Goal: Task Accomplishment & Management: Use online tool/utility

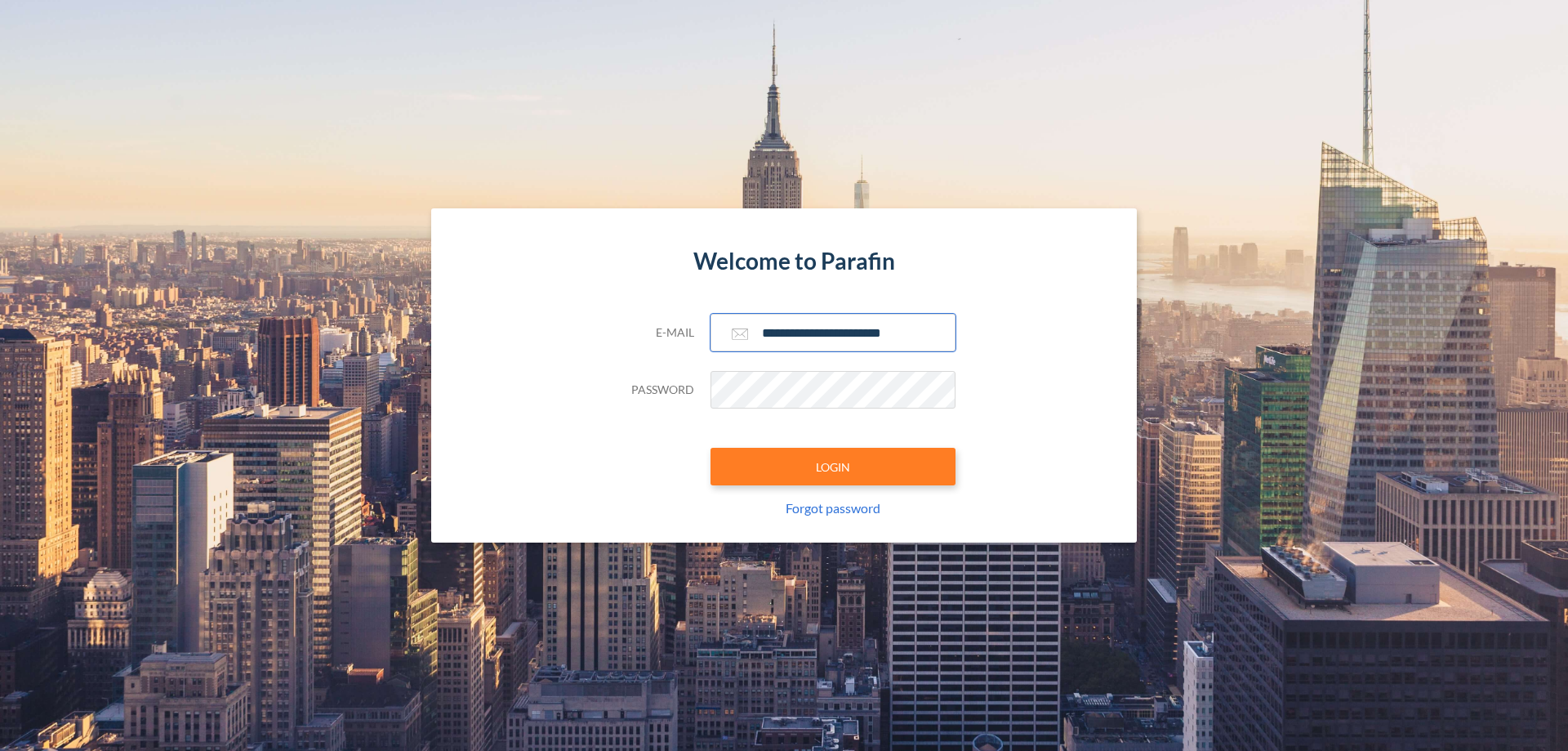
type input "**********"
click at [833, 467] on button "LOGIN" at bounding box center [832, 467] width 245 height 38
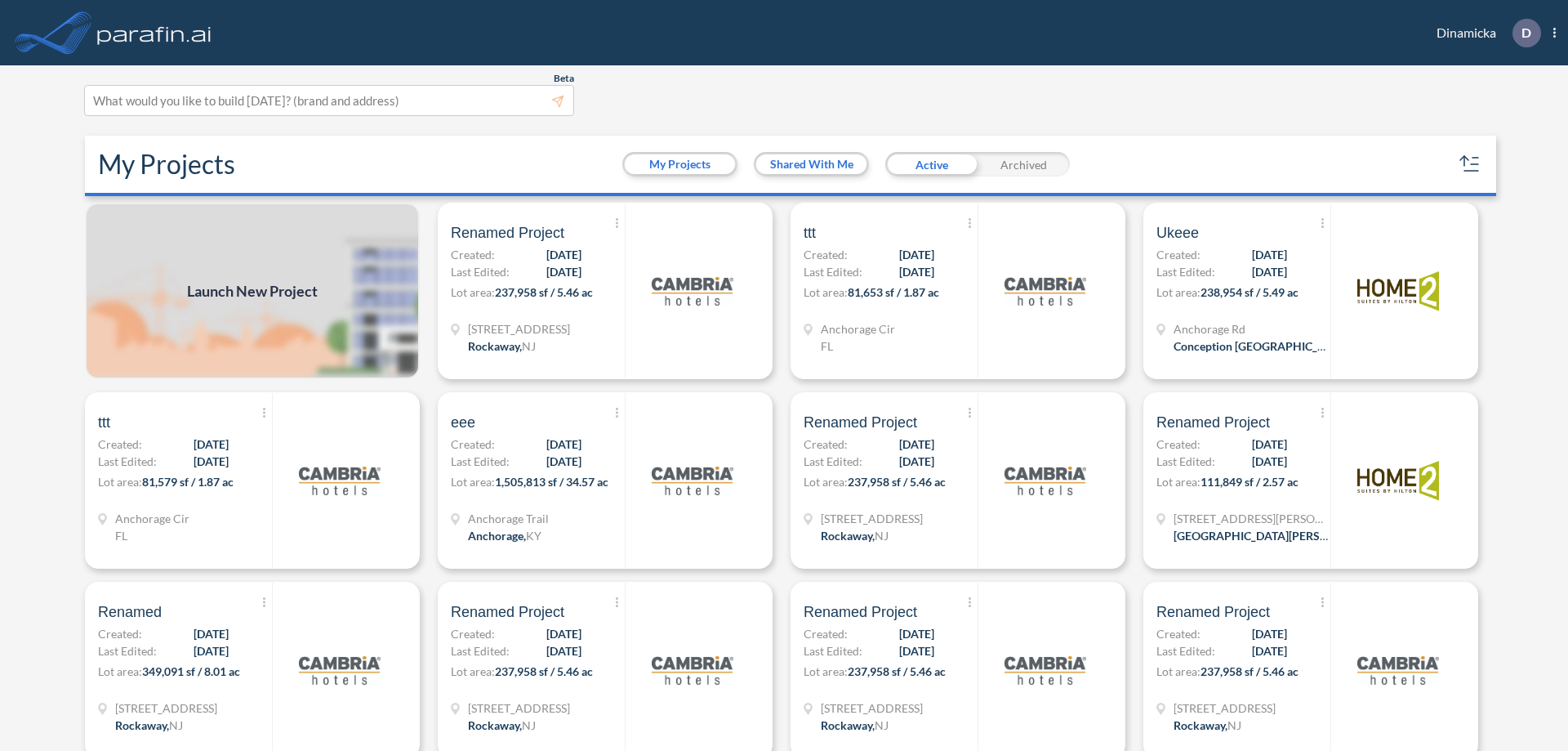
scroll to position [4, 0]
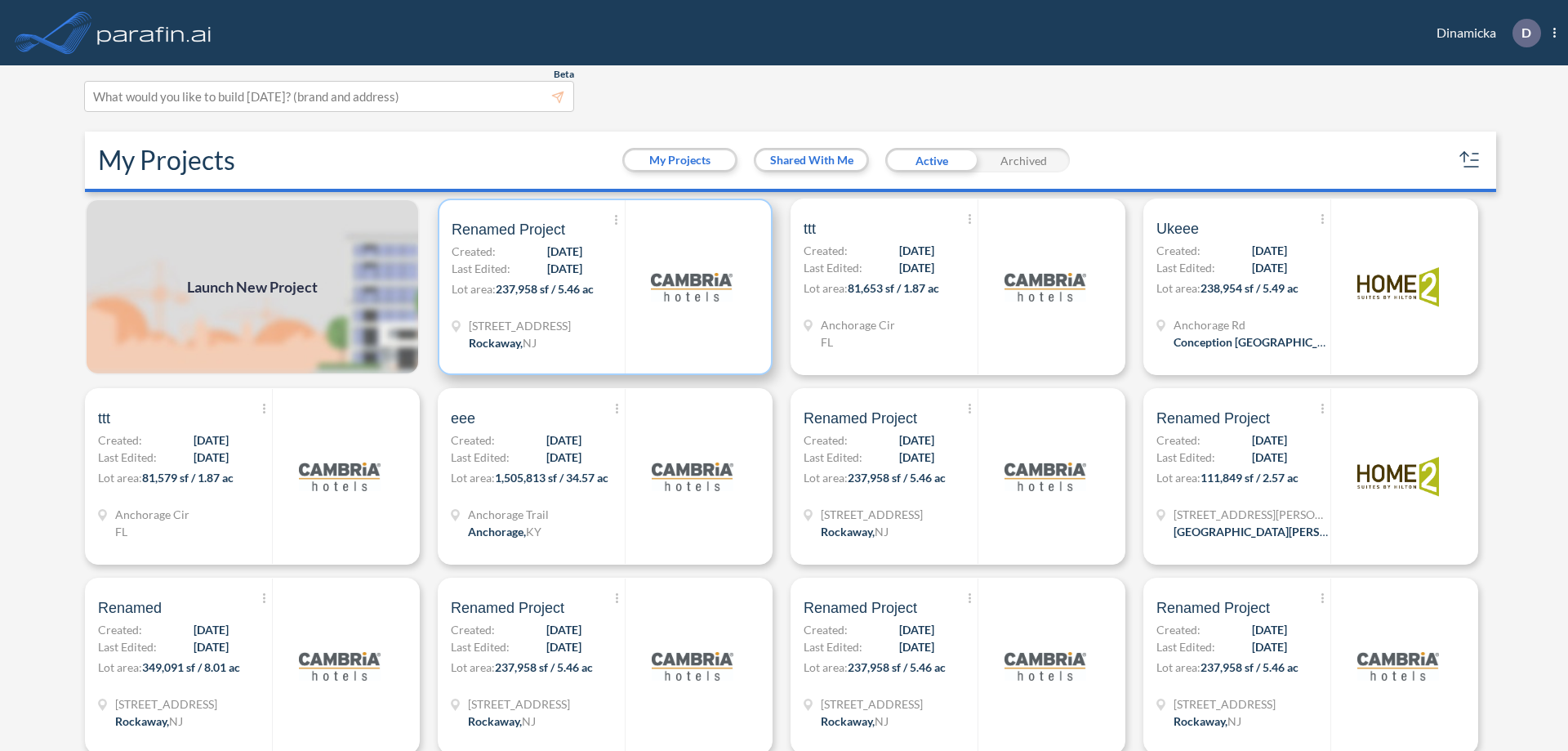
click at [602, 287] on p "Lot area: 237,958 sf / 5.46 ac" at bounding box center [538, 292] width 173 height 24
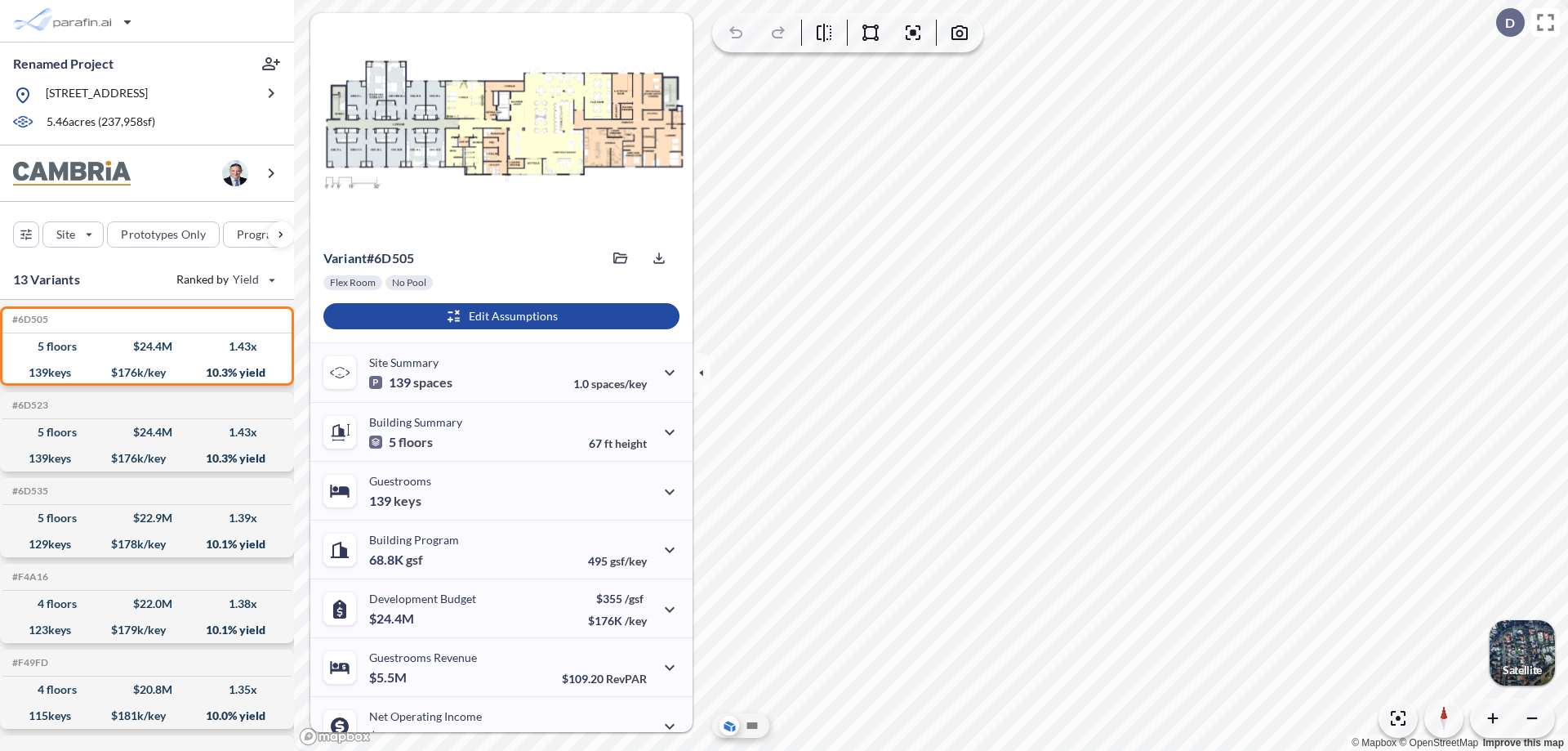
scroll to position [83, 0]
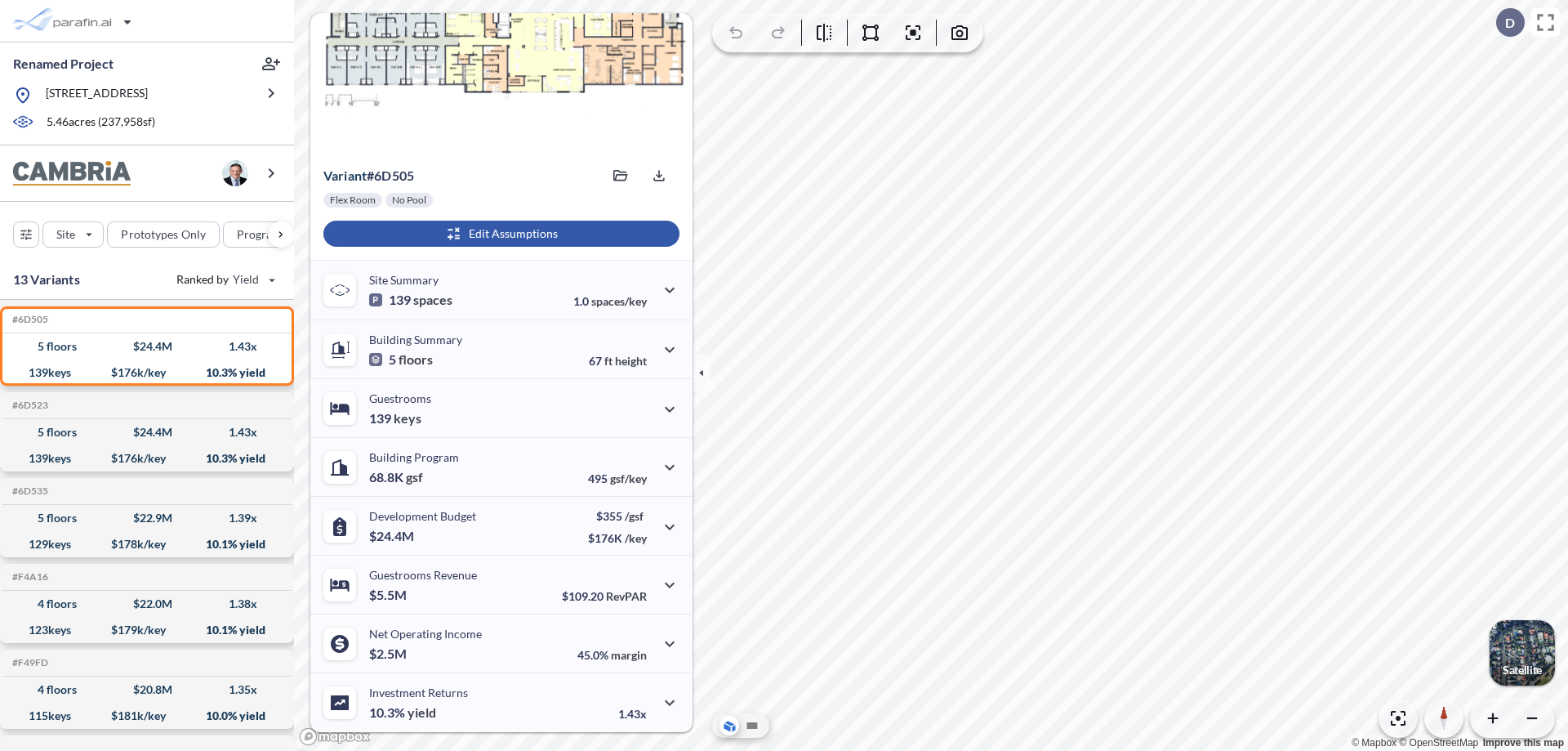
click at [499, 234] on div "button" at bounding box center [502, 234] width 356 height 26
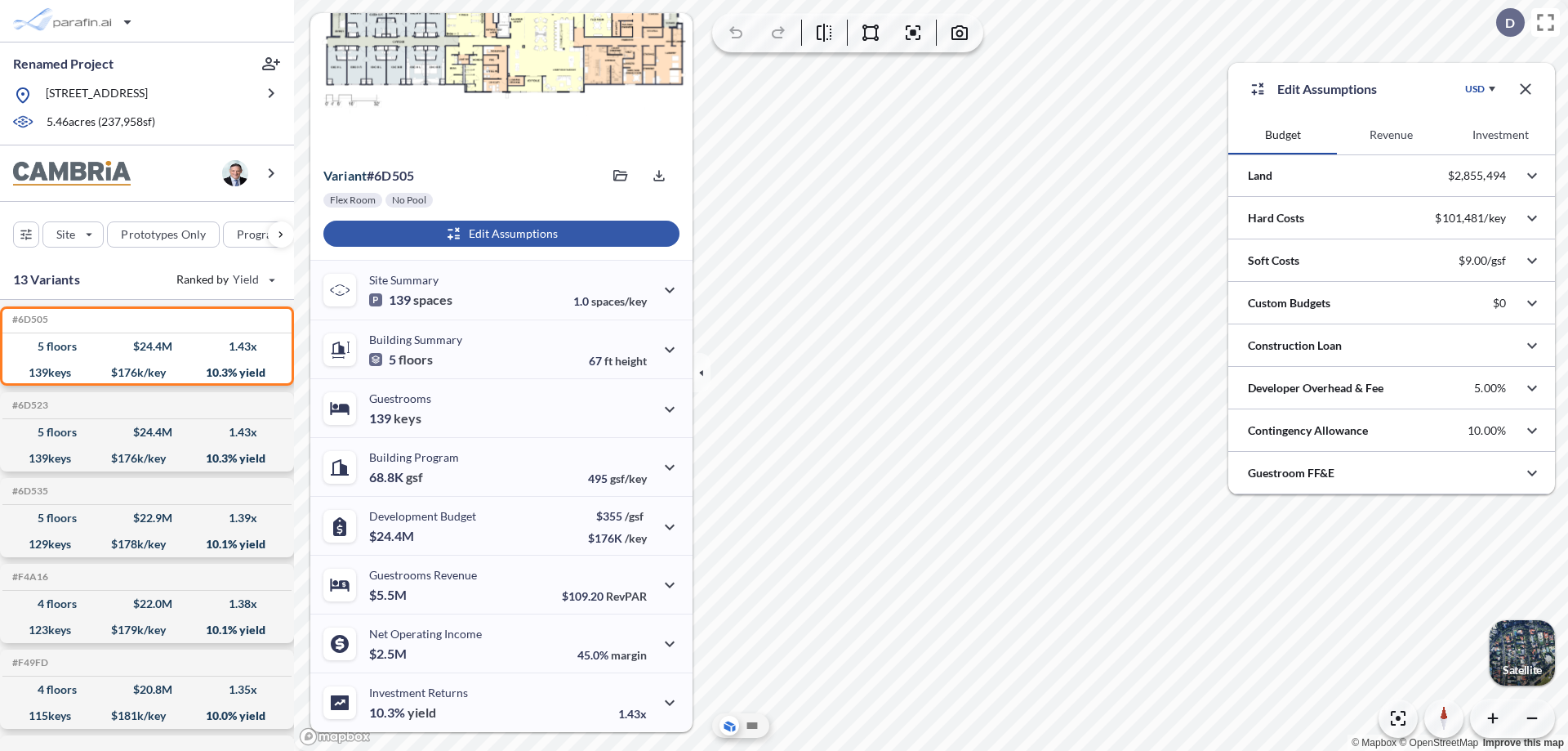
click at [1391, 135] on button "Revenue" at bounding box center [1391, 134] width 109 height 39
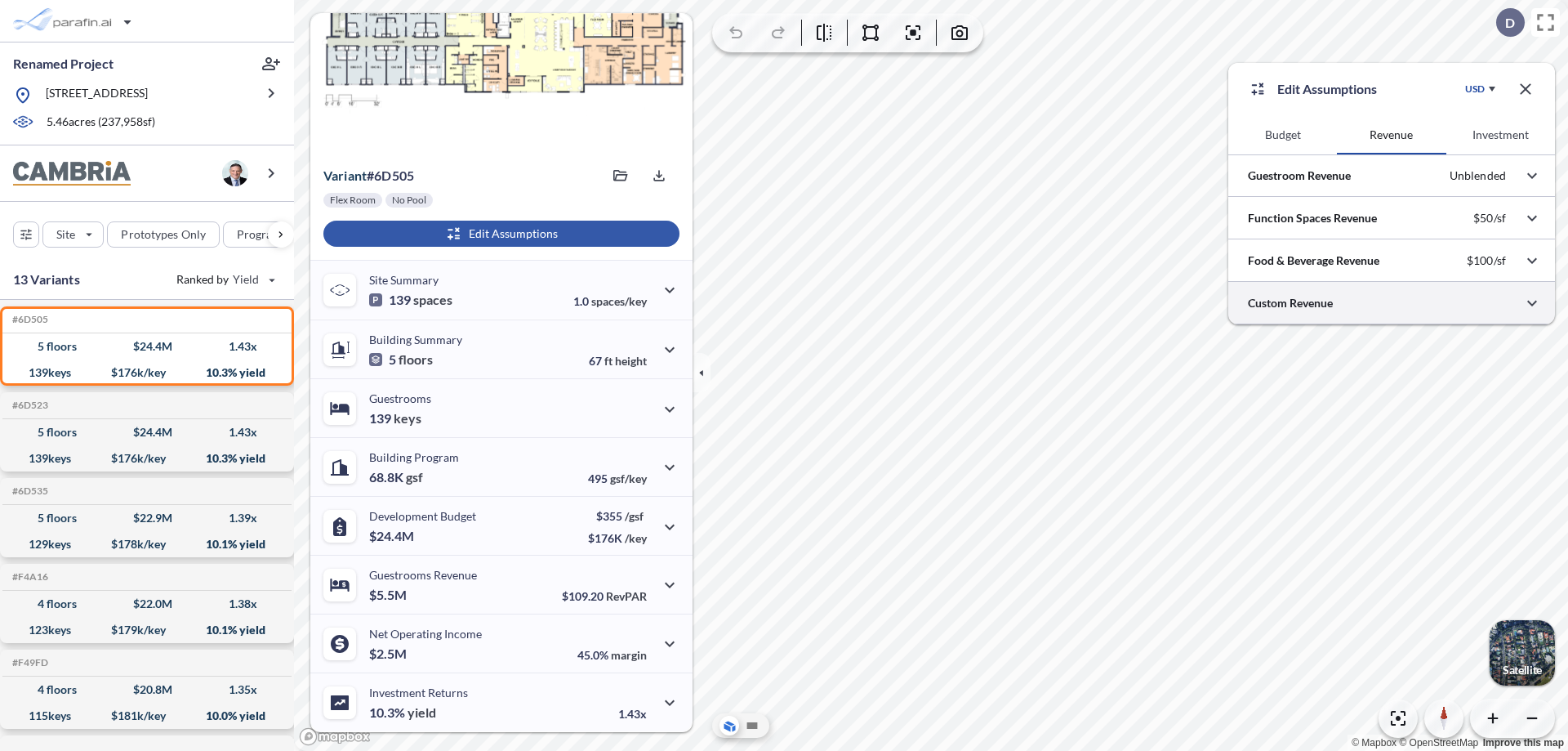
click at [1392, 303] on div at bounding box center [1391, 303] width 327 height 42
